Goal: Transaction & Acquisition: Purchase product/service

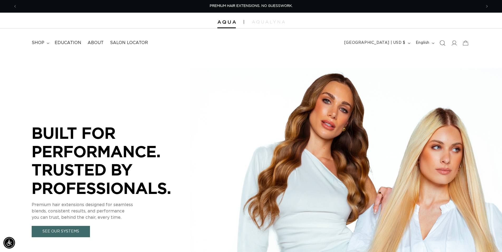
click at [444, 44] on icon "Search" at bounding box center [442, 43] width 6 height 6
click at [444, 44] on icon "Search" at bounding box center [442, 42] width 5 height 5
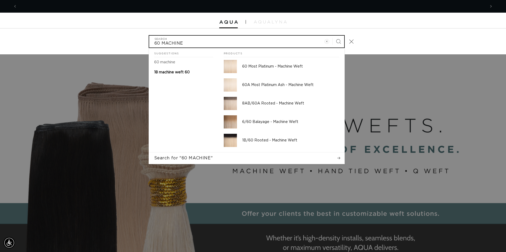
scroll to position [0, 938]
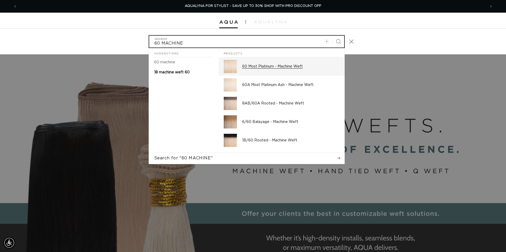
type input "60 MACHINE"
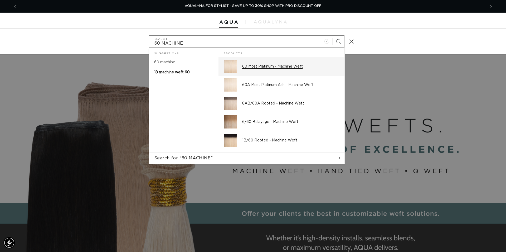
click at [279, 69] on div "60 Most Platinum - Machine Weft" at bounding box center [290, 66] width 97 height 13
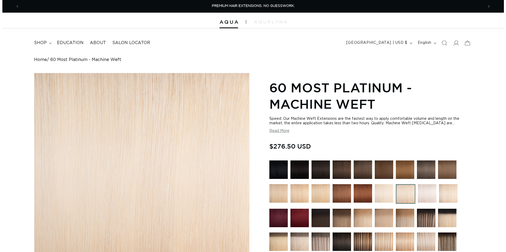
scroll to position [161, 0]
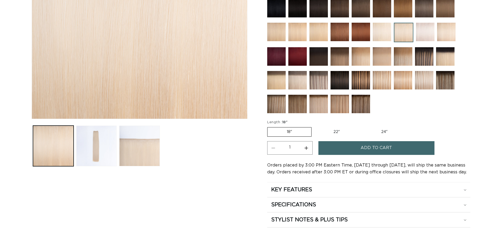
click at [352, 146] on button "Add to cart" at bounding box center [376, 147] width 116 height 13
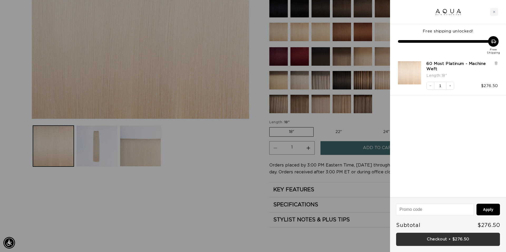
scroll to position [0, 469]
click at [463, 239] on link "Checkout • $276.50" at bounding box center [448, 239] width 104 height 13
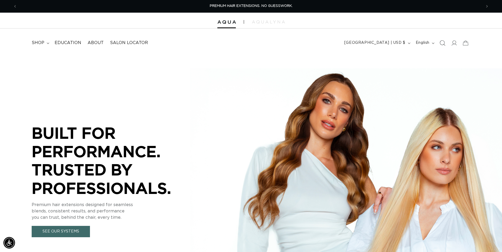
click at [442, 41] on icon "Search" at bounding box center [442, 43] width 6 height 6
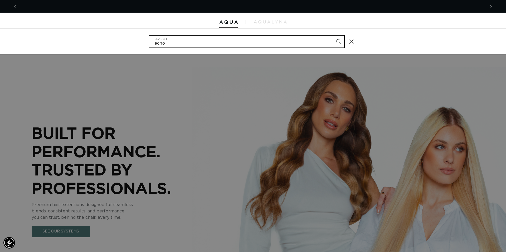
scroll to position [0, 469]
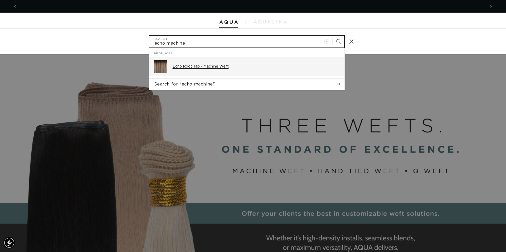
type input "echo machine"
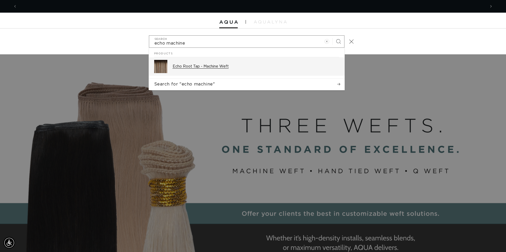
click at [234, 66] on p "Echo Root Tap - Machine Weft" at bounding box center [256, 66] width 167 height 5
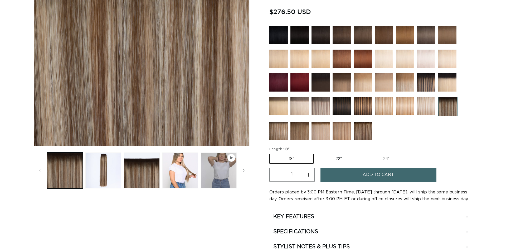
scroll to position [134, 0]
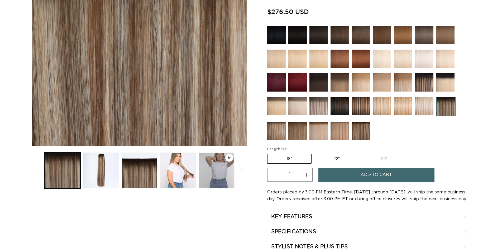
click at [339, 159] on label "22" Variant sold out or unavailable" at bounding box center [336, 158] width 45 height 9
click at [314, 153] on input "22" Variant sold out or unavailable" at bounding box center [314, 153] width 0 height 0
radio input "true"
click at [360, 177] on button "Add to cart" at bounding box center [376, 174] width 116 height 13
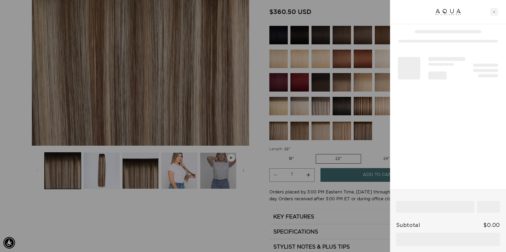
scroll to position [0, 469]
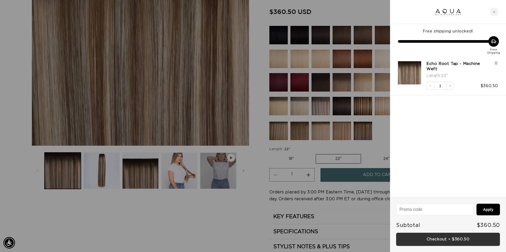
click at [455, 240] on link "Checkout • $360.50" at bounding box center [448, 239] width 104 height 13
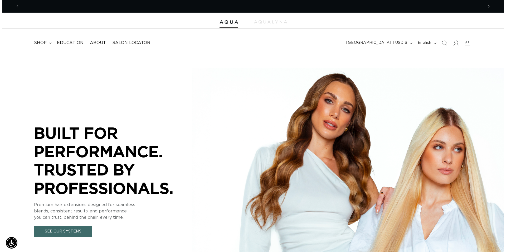
scroll to position [0, 464]
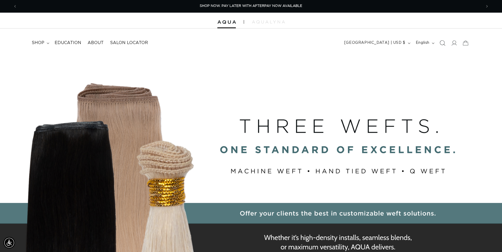
click at [443, 42] on icon "Search" at bounding box center [442, 43] width 6 height 6
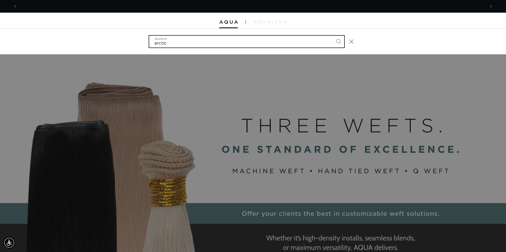
scroll to position [0, 938]
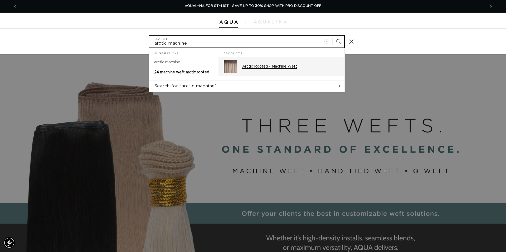
type input "arctic machine"
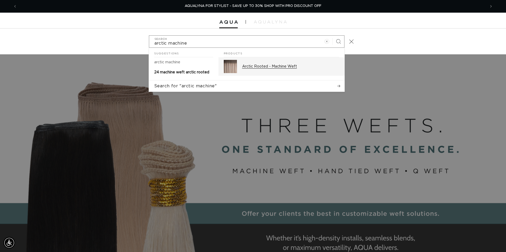
click at [281, 66] on p "Arctic Rooted - Machine Weft" at bounding box center [290, 66] width 97 height 5
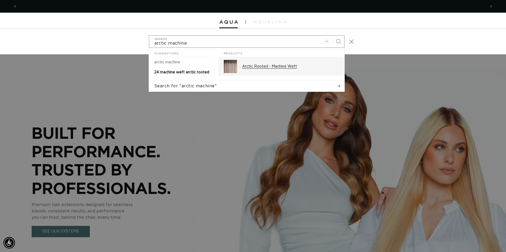
scroll to position [0, 0]
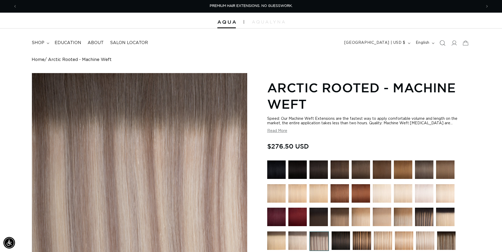
click at [442, 43] on icon "Search" at bounding box center [442, 43] width 6 height 6
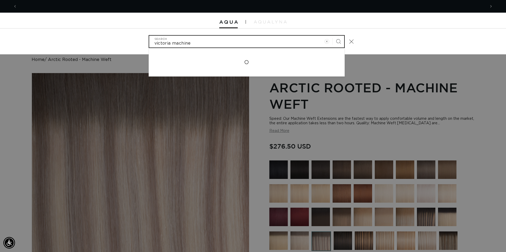
scroll to position [0, 938]
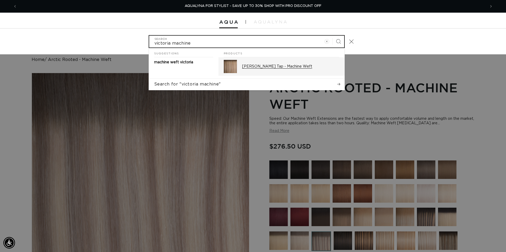
type input "victoria machine"
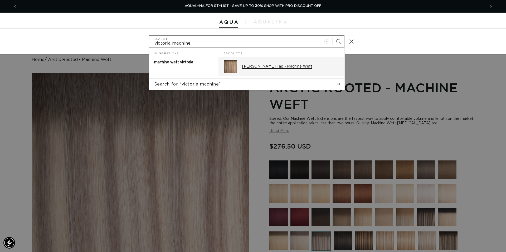
click at [289, 71] on div "Victoria Root Tap - Machine Weft" at bounding box center [290, 66] width 97 height 13
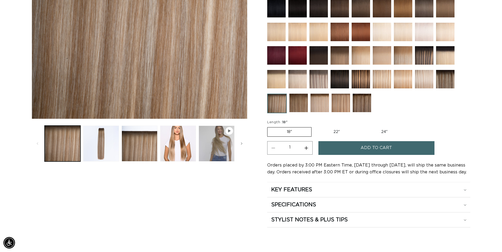
scroll to position [0, 464]
click at [316, 79] on img at bounding box center [318, 79] width 18 height 18
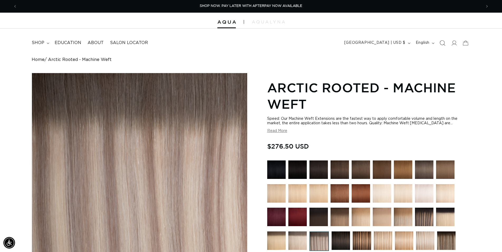
click at [442, 44] on icon "Search" at bounding box center [442, 43] width 6 height 6
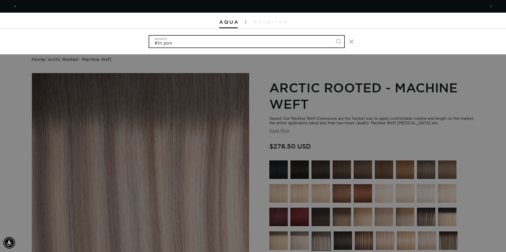
scroll to position [0, 938]
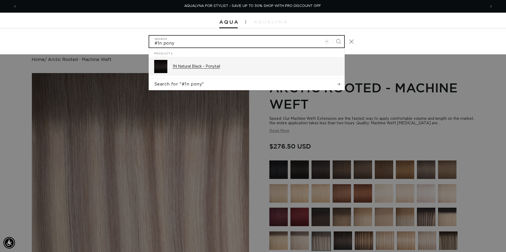
type input "#1n pony"
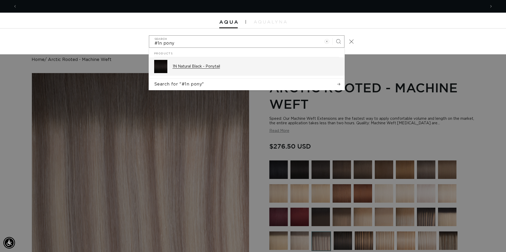
click at [223, 66] on p "1N Natural Black - Ponytail" at bounding box center [256, 66] width 167 height 5
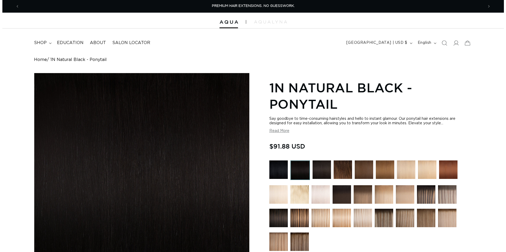
scroll to position [108, 0]
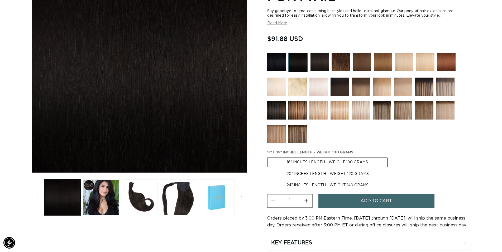
click at [365, 202] on span "Add to cart" at bounding box center [375, 200] width 31 height 13
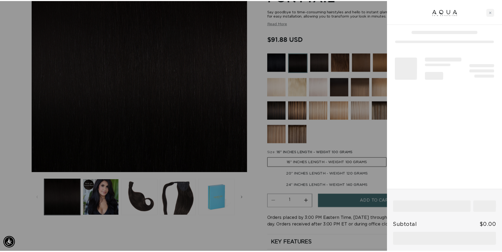
scroll to position [0, 469]
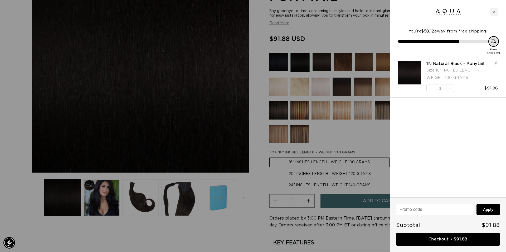
click at [340, 27] on div at bounding box center [253, 126] width 506 height 252
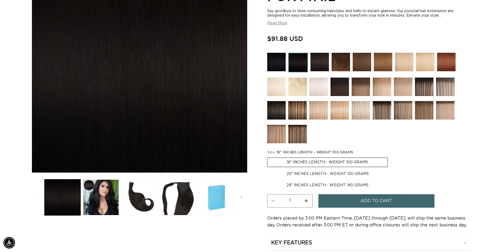
scroll to position [0, 929]
click at [314, 61] on img at bounding box center [319, 62] width 18 height 18
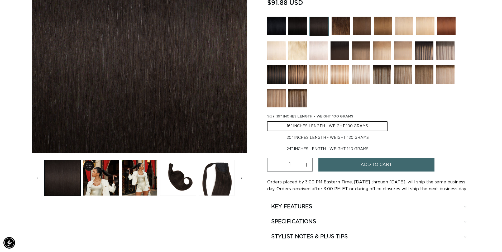
scroll to position [134, 0]
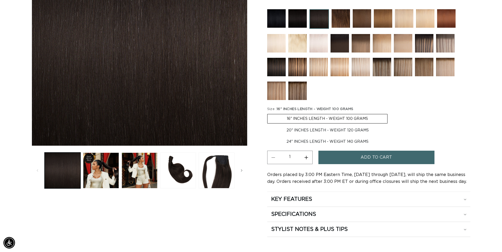
click at [365, 156] on span "Add to cart" at bounding box center [375, 157] width 31 height 13
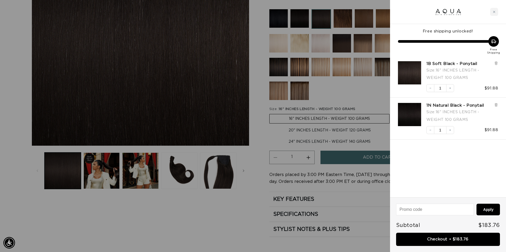
scroll to position [0, 0]
click at [455, 237] on link "Checkout • $183.76" at bounding box center [448, 239] width 104 height 13
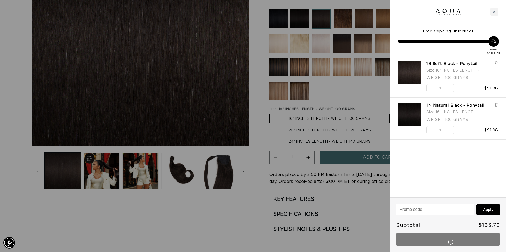
scroll to position [0, 469]
